Goal: Task Accomplishment & Management: Complete application form

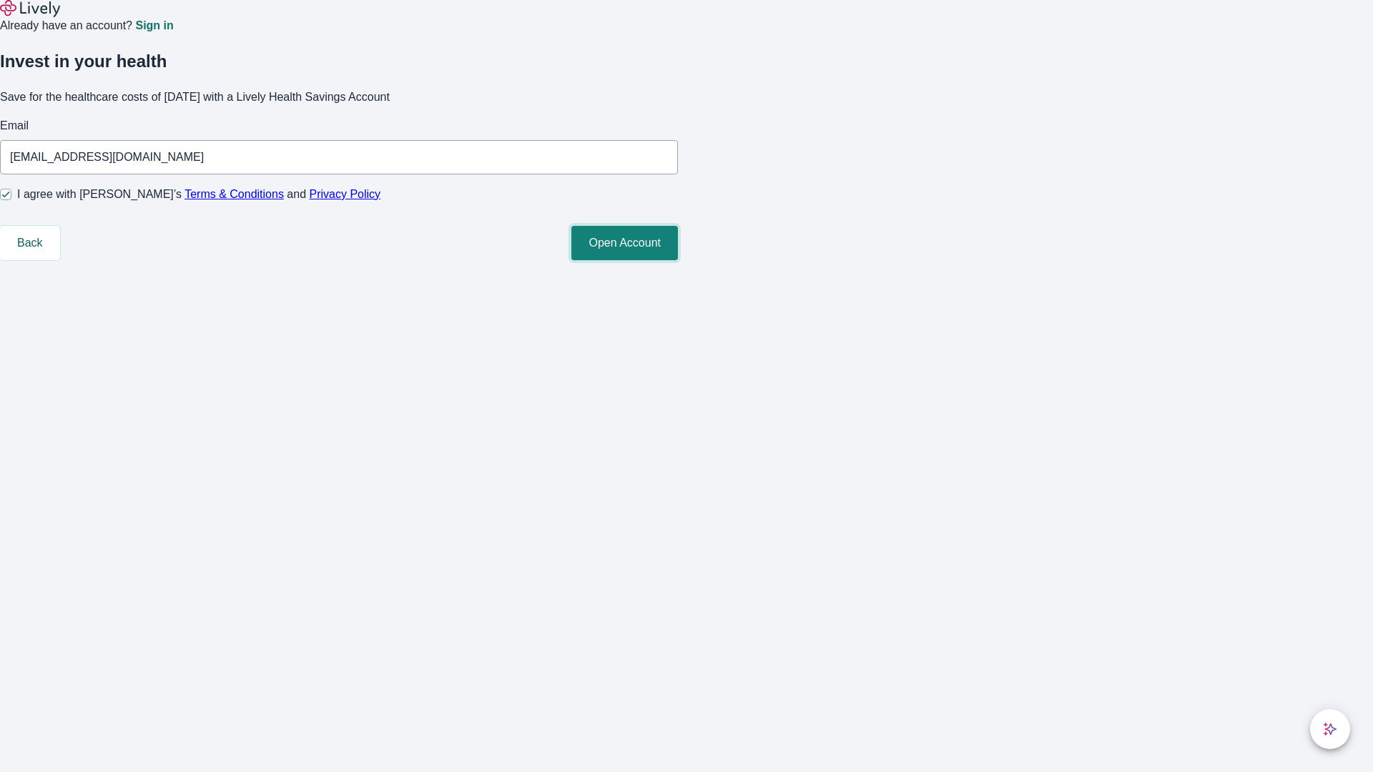
click at [678, 260] on button "Open Account" at bounding box center [624, 243] width 107 height 34
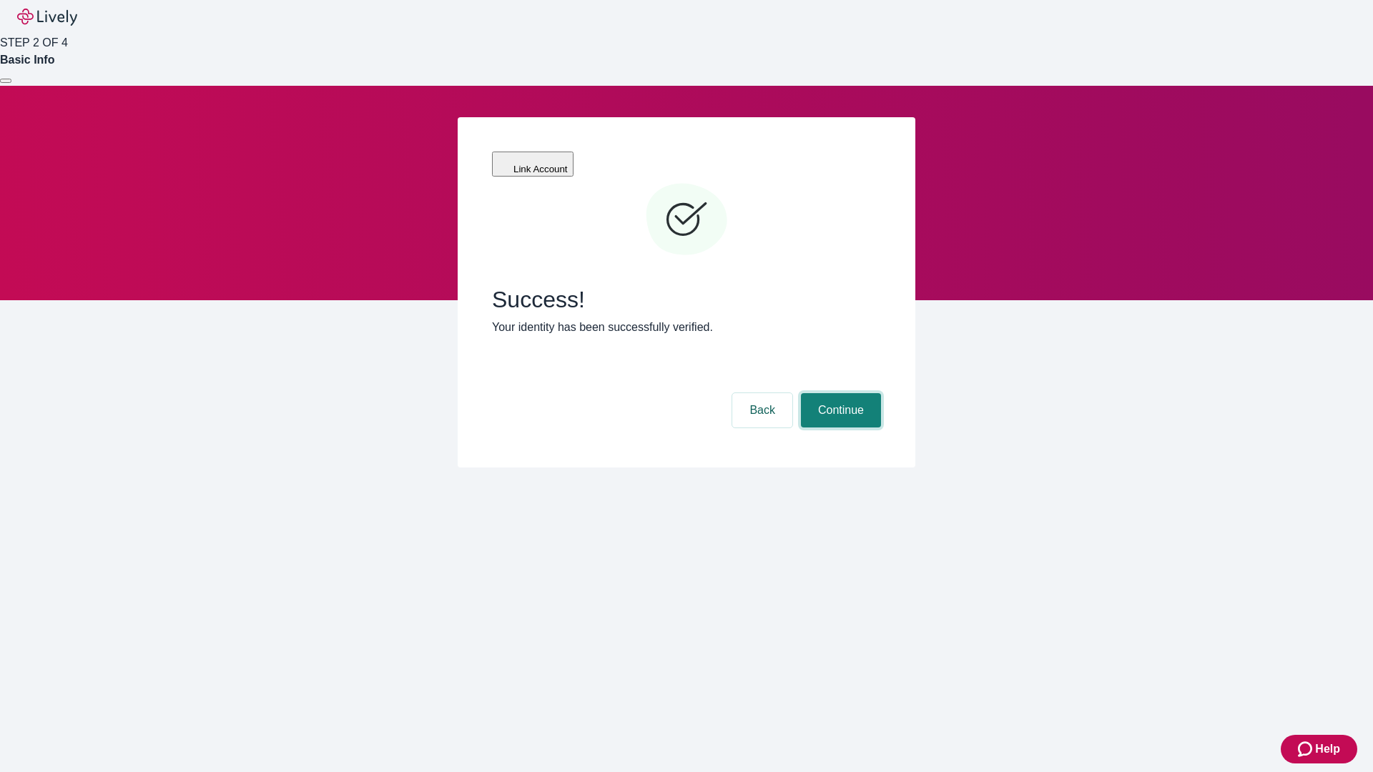
click at [839, 393] on button "Continue" at bounding box center [841, 410] width 80 height 34
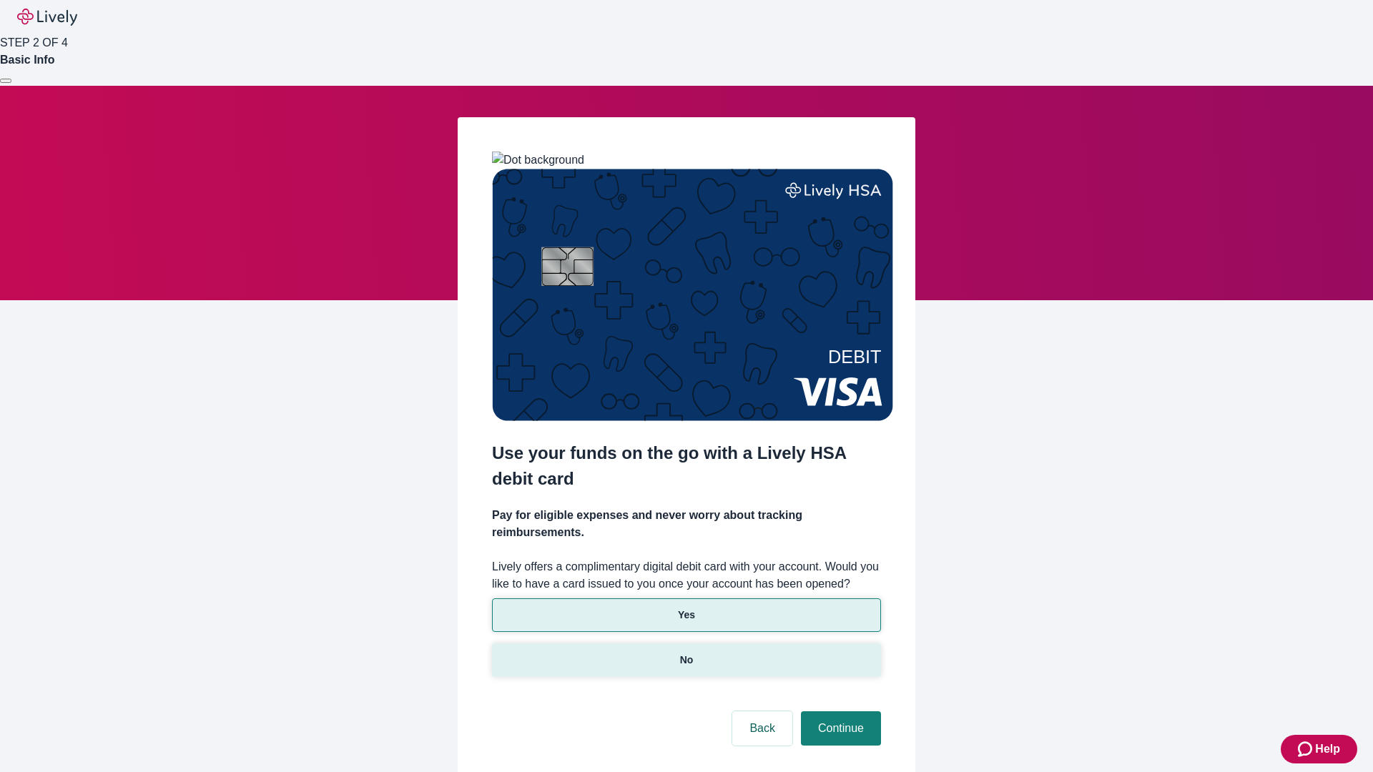
click at [686, 653] on p "No" at bounding box center [687, 660] width 14 height 15
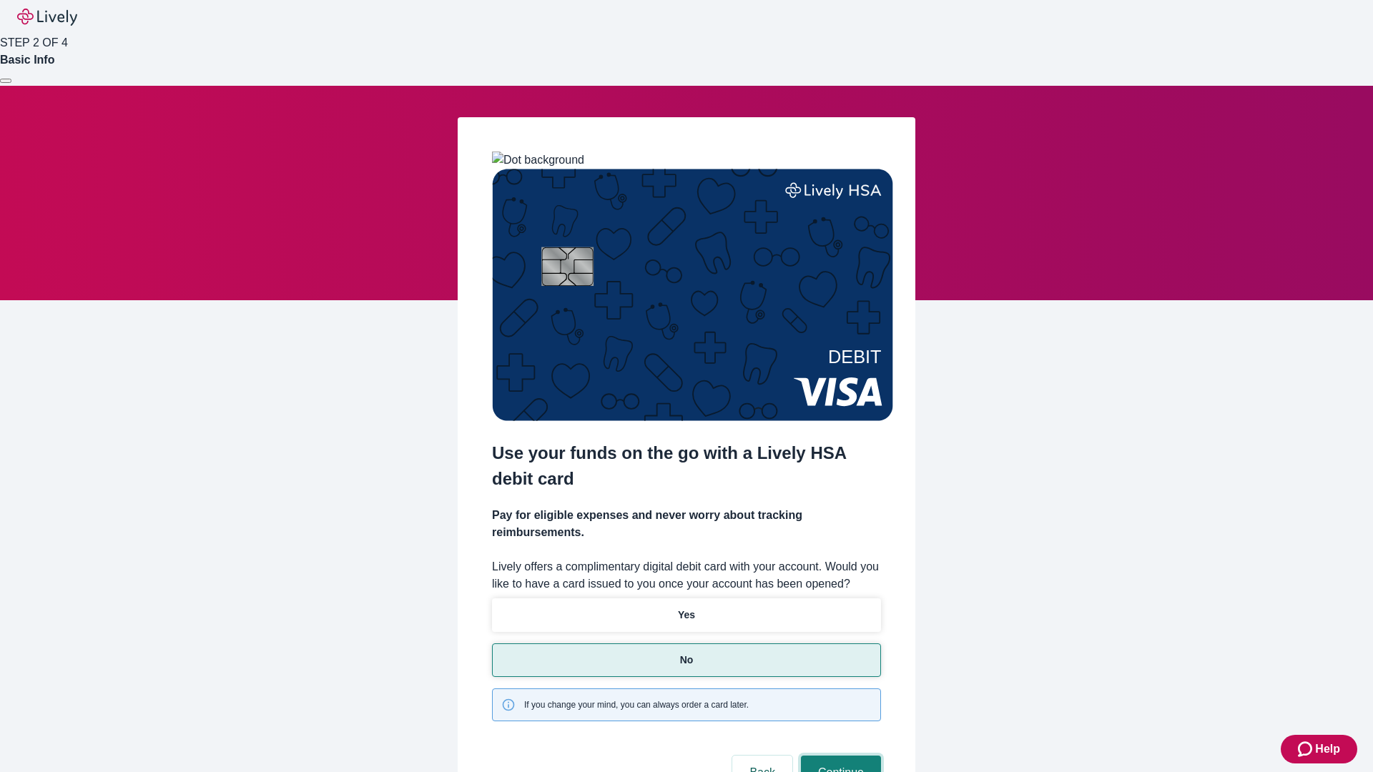
click at [839, 756] on button "Continue" at bounding box center [841, 773] width 80 height 34
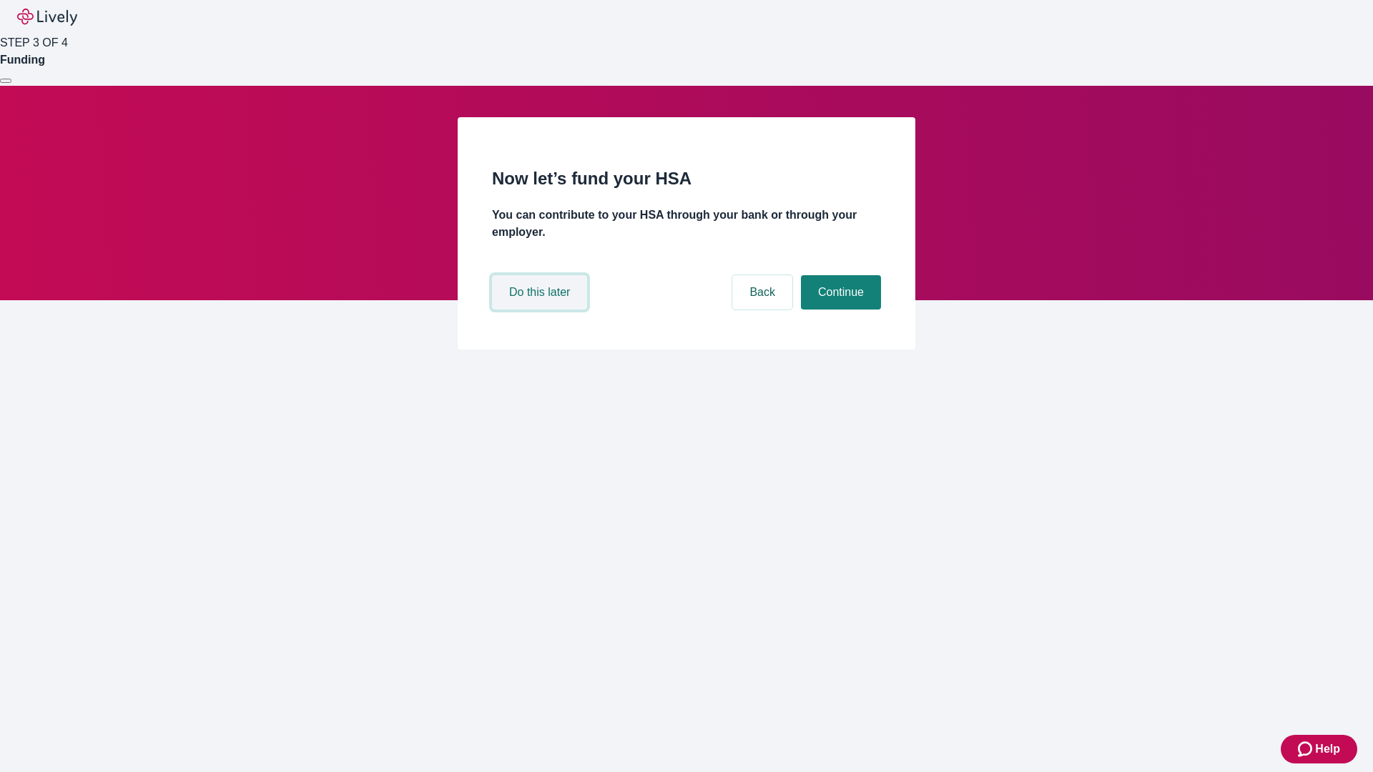
click at [541, 310] on button "Do this later" at bounding box center [539, 292] width 95 height 34
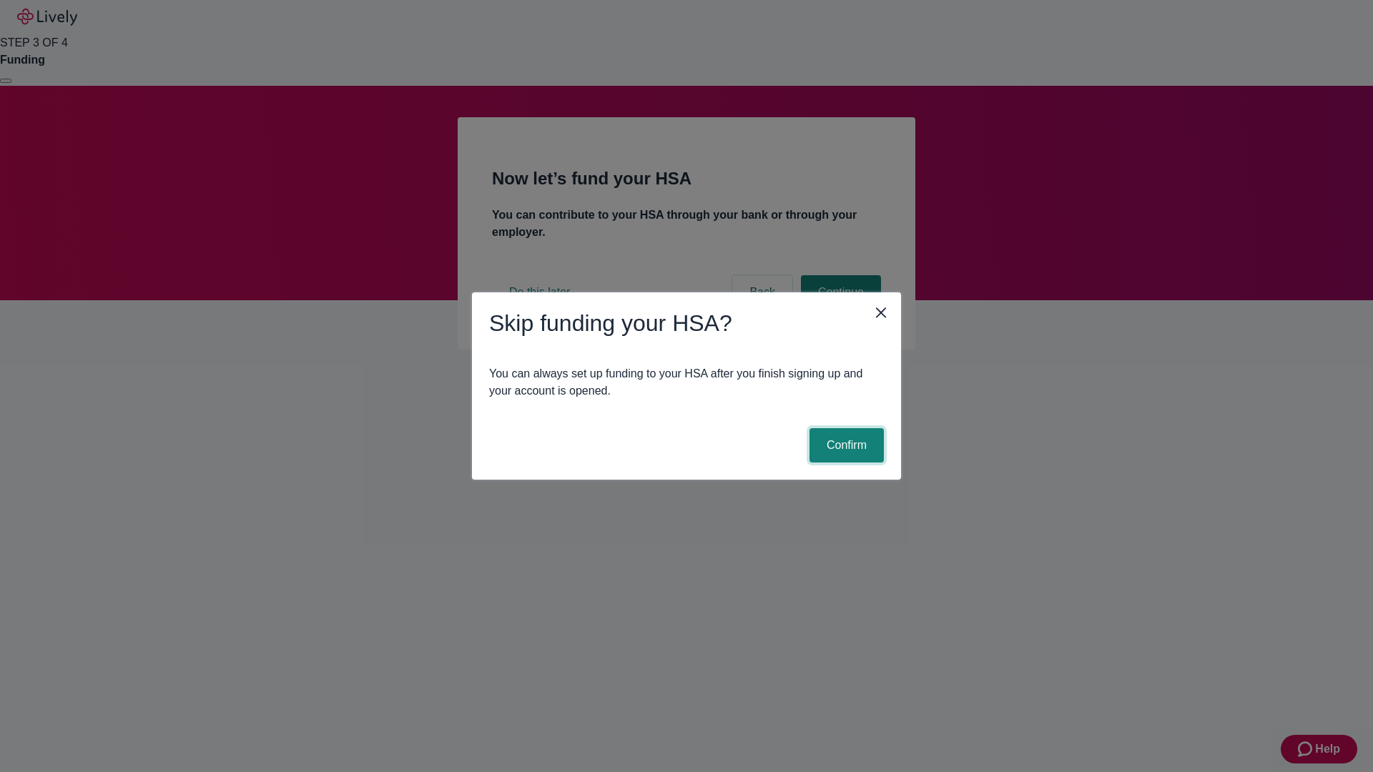
click at [844, 445] on button "Confirm" at bounding box center [846, 445] width 74 height 34
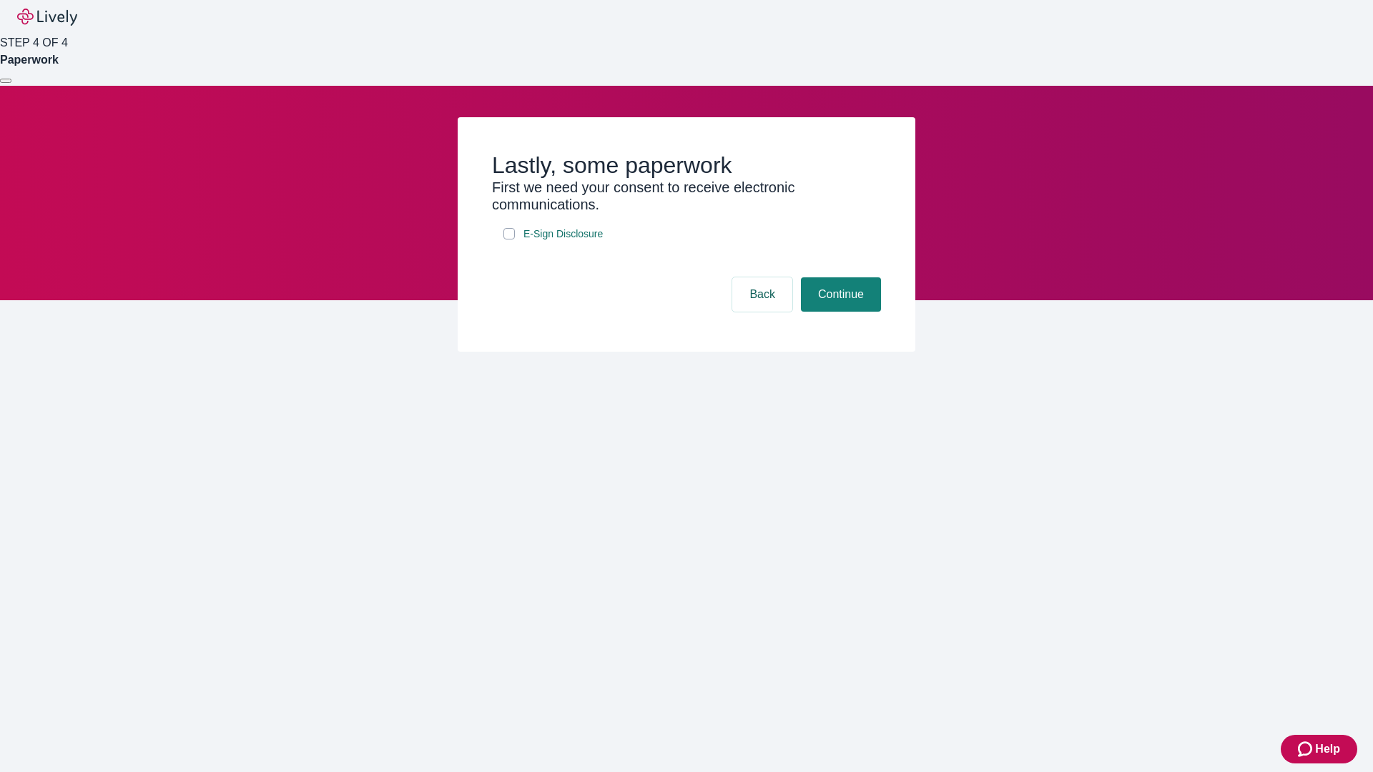
click at [509, 240] on input "E-Sign Disclosure" at bounding box center [508, 233] width 11 height 11
checkbox input "true"
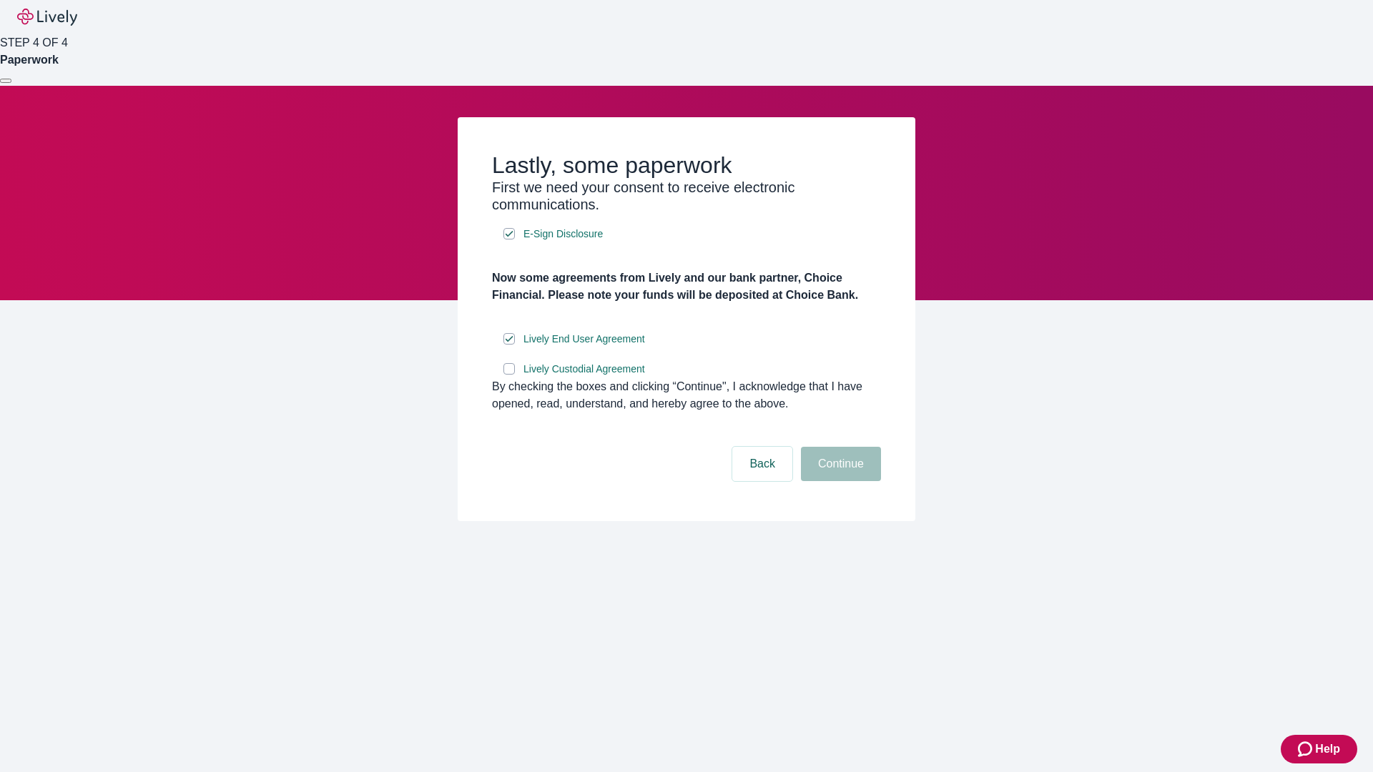
click at [509, 375] on input "Lively Custodial Agreement" at bounding box center [508, 368] width 11 height 11
checkbox input "true"
click at [839, 481] on button "Continue" at bounding box center [841, 464] width 80 height 34
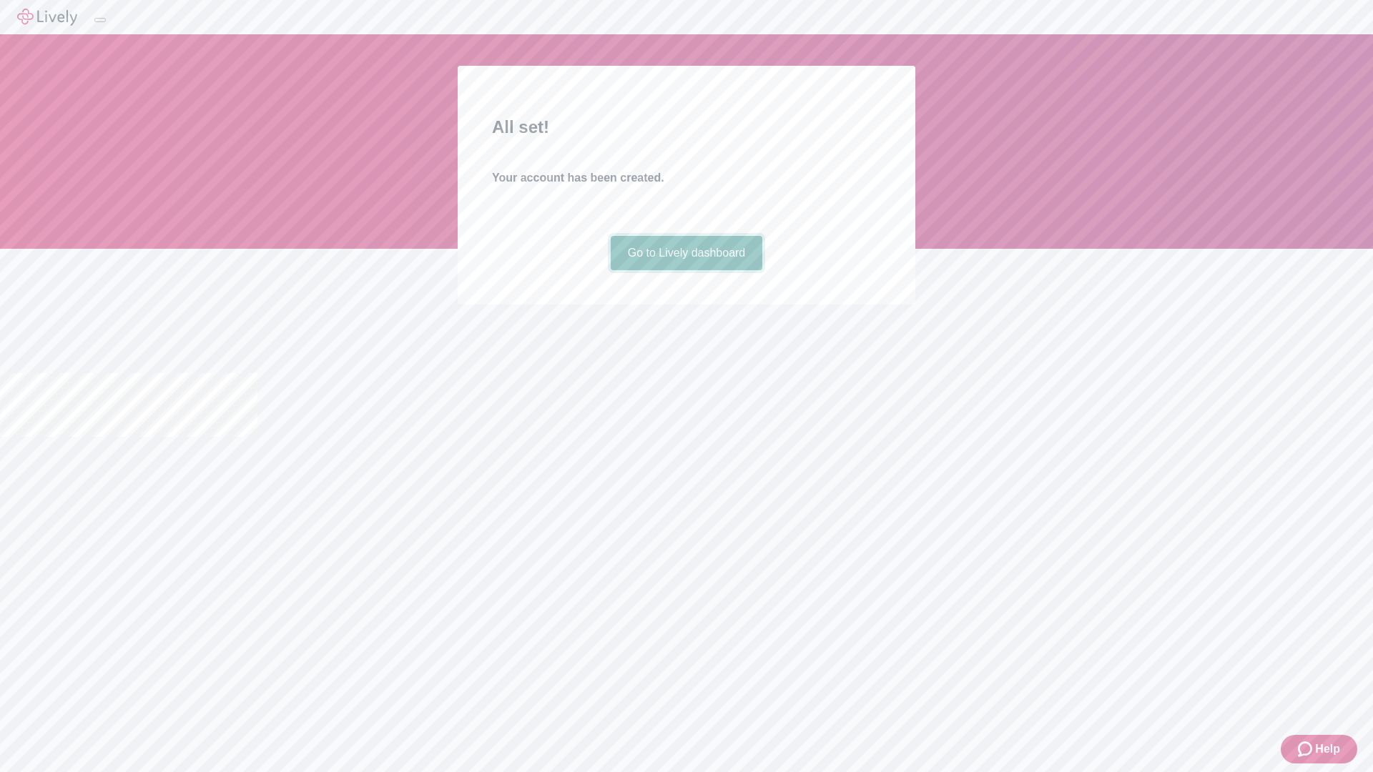
click at [686, 270] on link "Go to Lively dashboard" at bounding box center [687, 253] width 152 height 34
